Goal: Download file/media

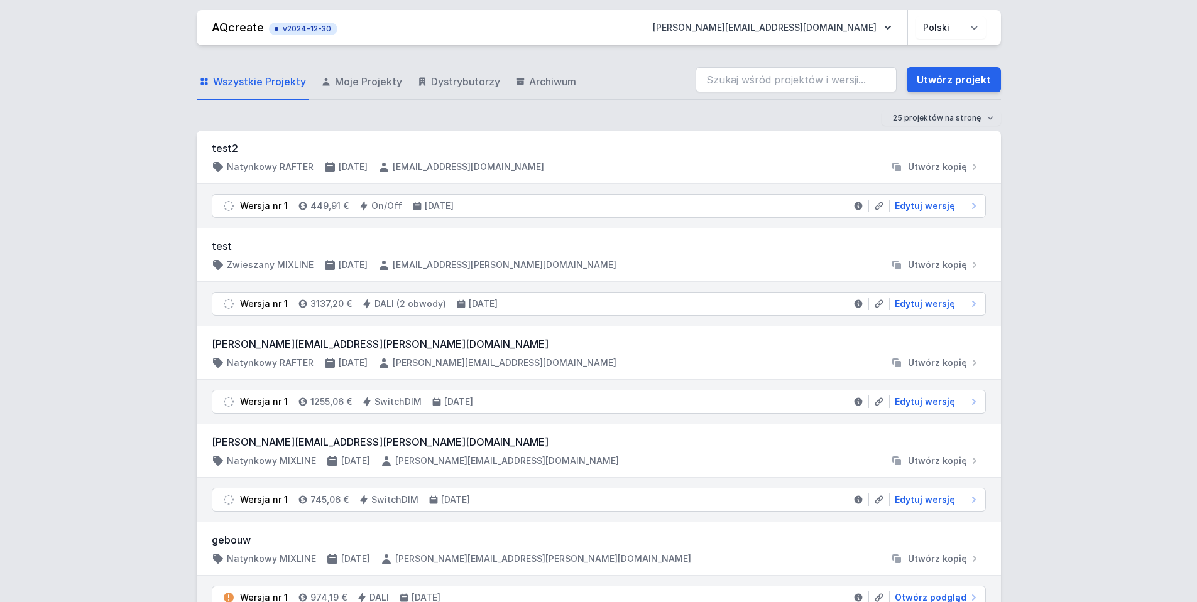
click at [802, 82] on input "search" at bounding box center [795, 79] width 201 height 25
type input "70201-M927-25751-12"
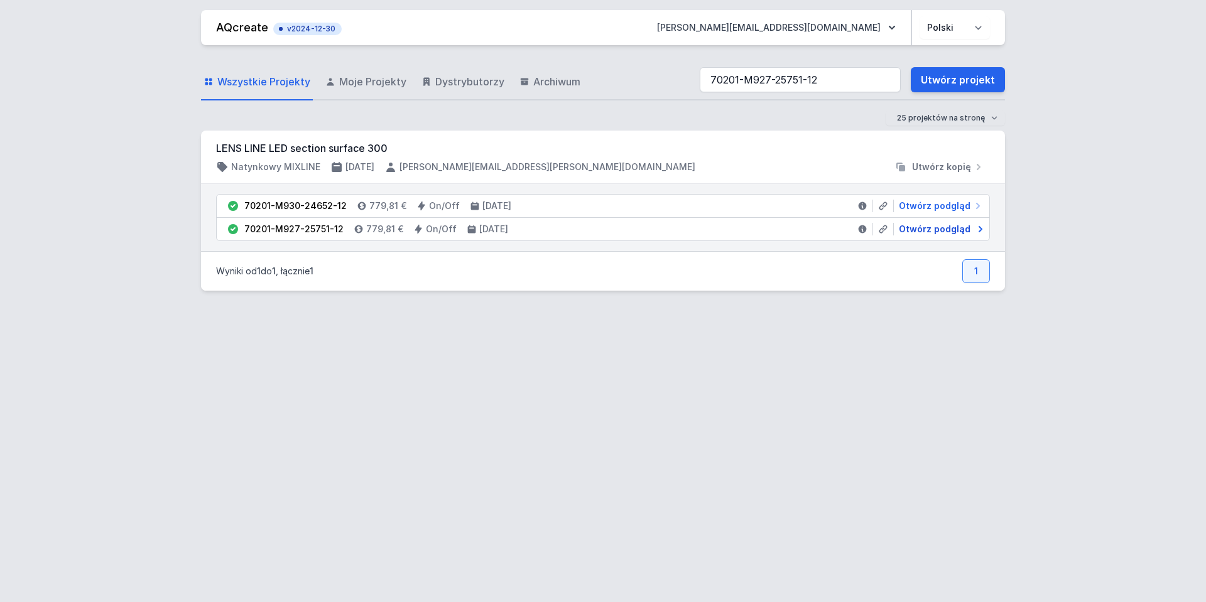
click at [913, 225] on span "Otwórz podgląd" at bounding box center [935, 229] width 72 height 13
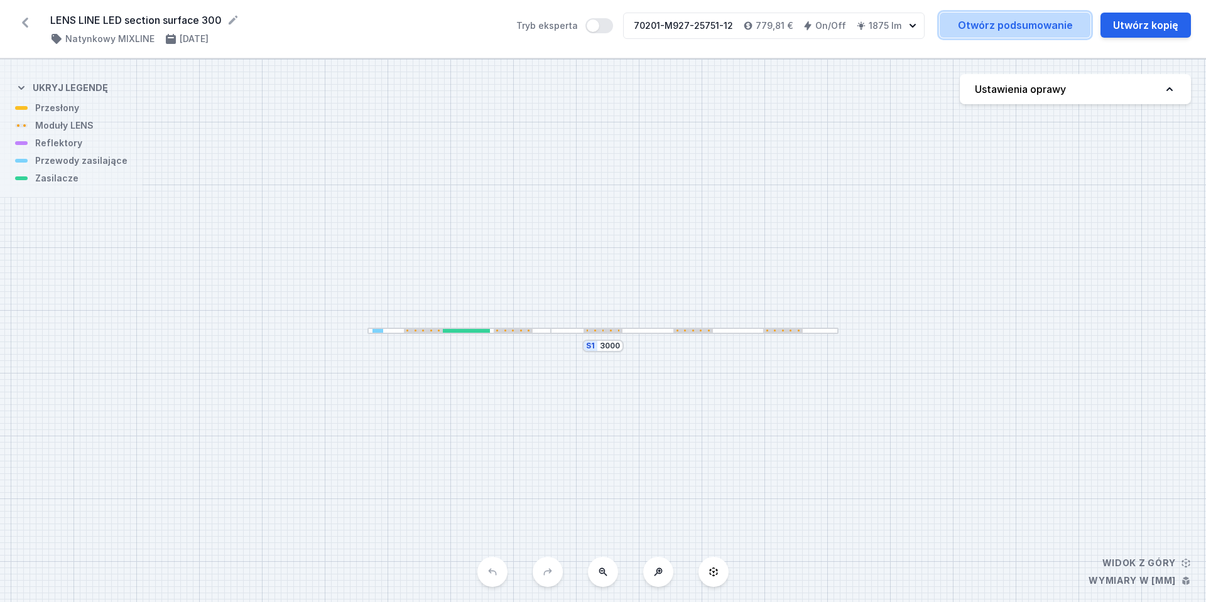
click at [997, 30] on link "Otwórz podsumowanie" at bounding box center [1015, 25] width 151 height 25
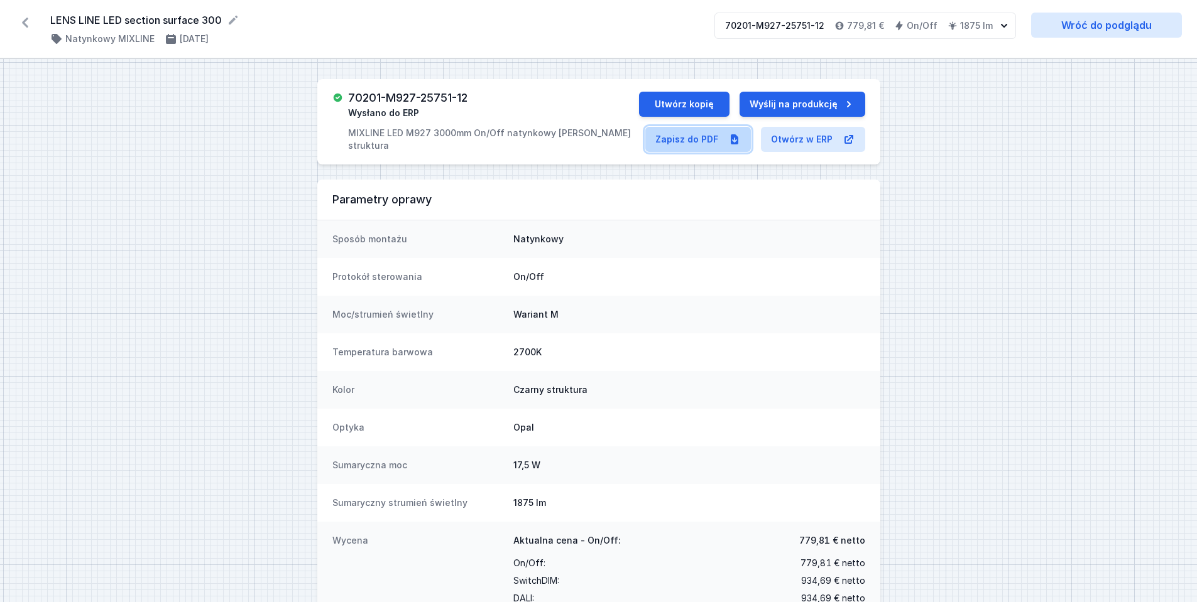
click at [677, 137] on link "Zapisz do PDF" at bounding box center [698, 139] width 106 height 25
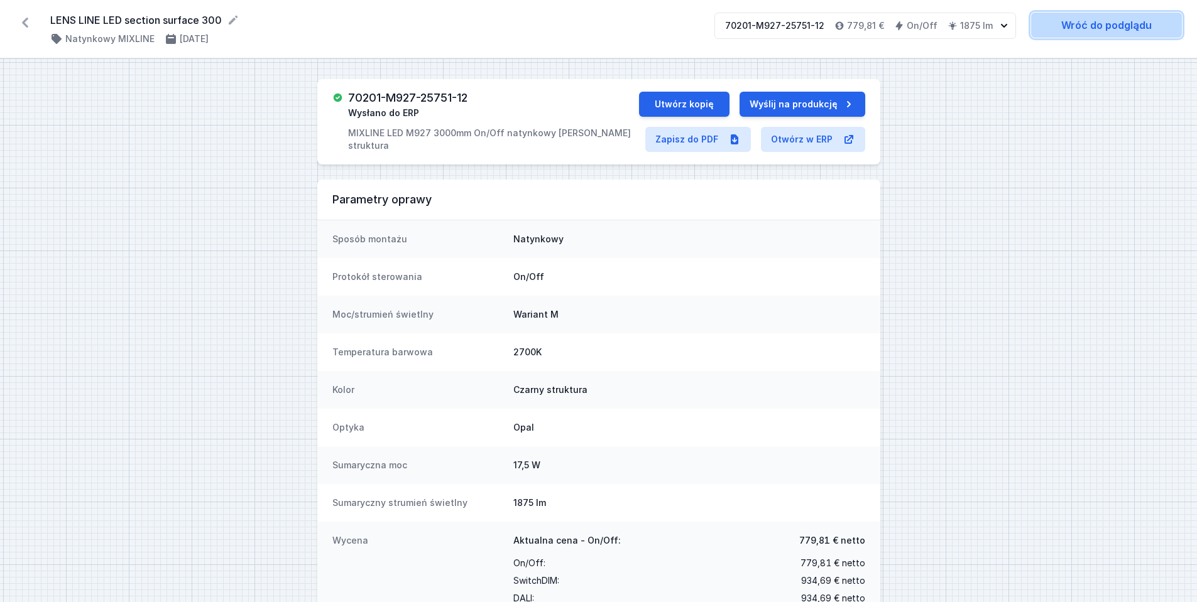
click at [1124, 13] on link "Wróć do podglądu" at bounding box center [1106, 25] width 151 height 25
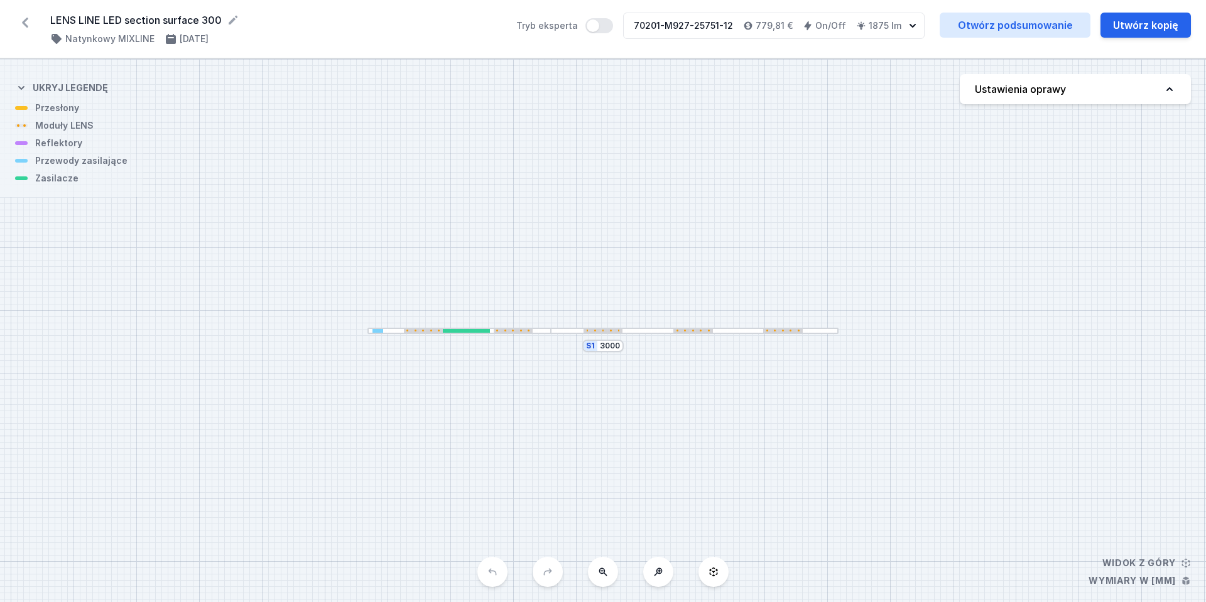
click at [530, 335] on div "S1 3000" at bounding box center [603, 330] width 1206 height 543
click at [528, 331] on div at bounding box center [529, 331] width 2 height 2
